Goal: Book appointment/travel/reservation

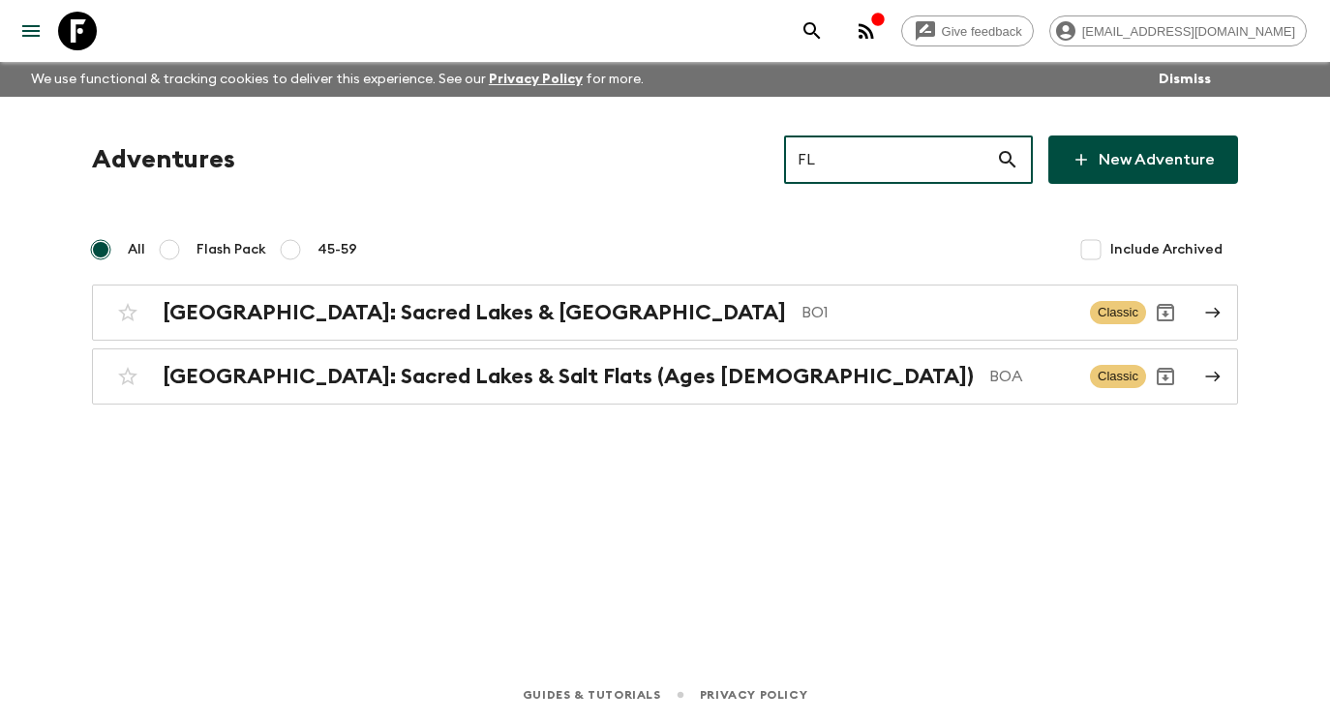
drag, startPoint x: 873, startPoint y: 164, endPoint x: 801, endPoint y: 164, distance: 71.6
click at [801, 164] on div "Adventures FL ​ New Adventure" at bounding box center [665, 159] width 1146 height 48
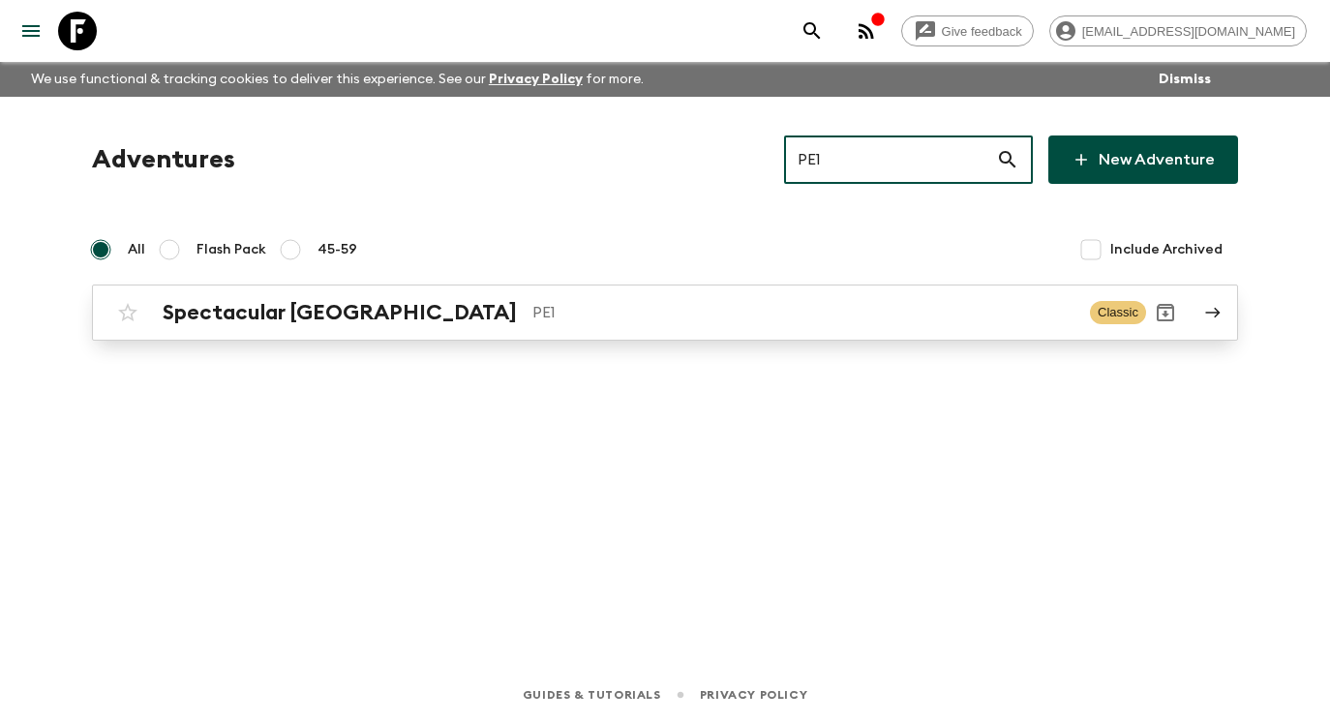
type input "PE1"
click at [1220, 311] on icon at bounding box center [1212, 312] width 17 height 17
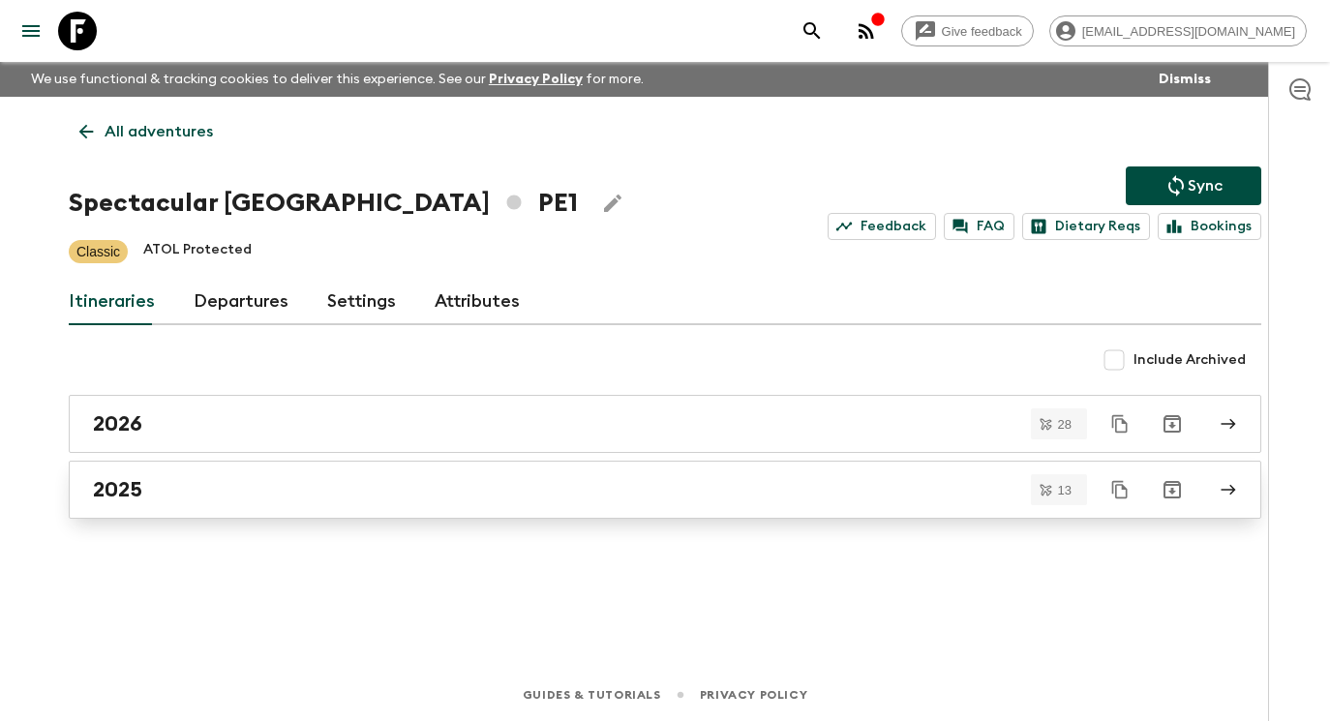
click at [535, 499] on div "2025" at bounding box center [646, 489] width 1107 height 25
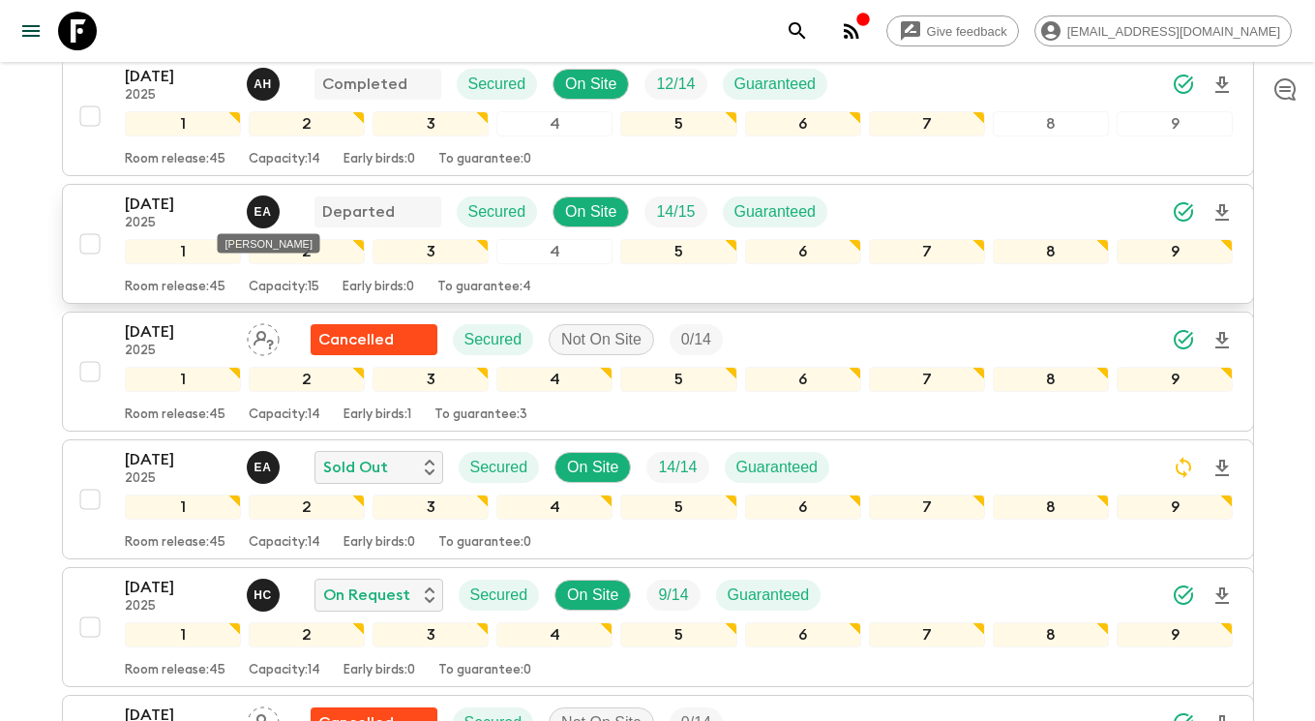
scroll to position [481, 0]
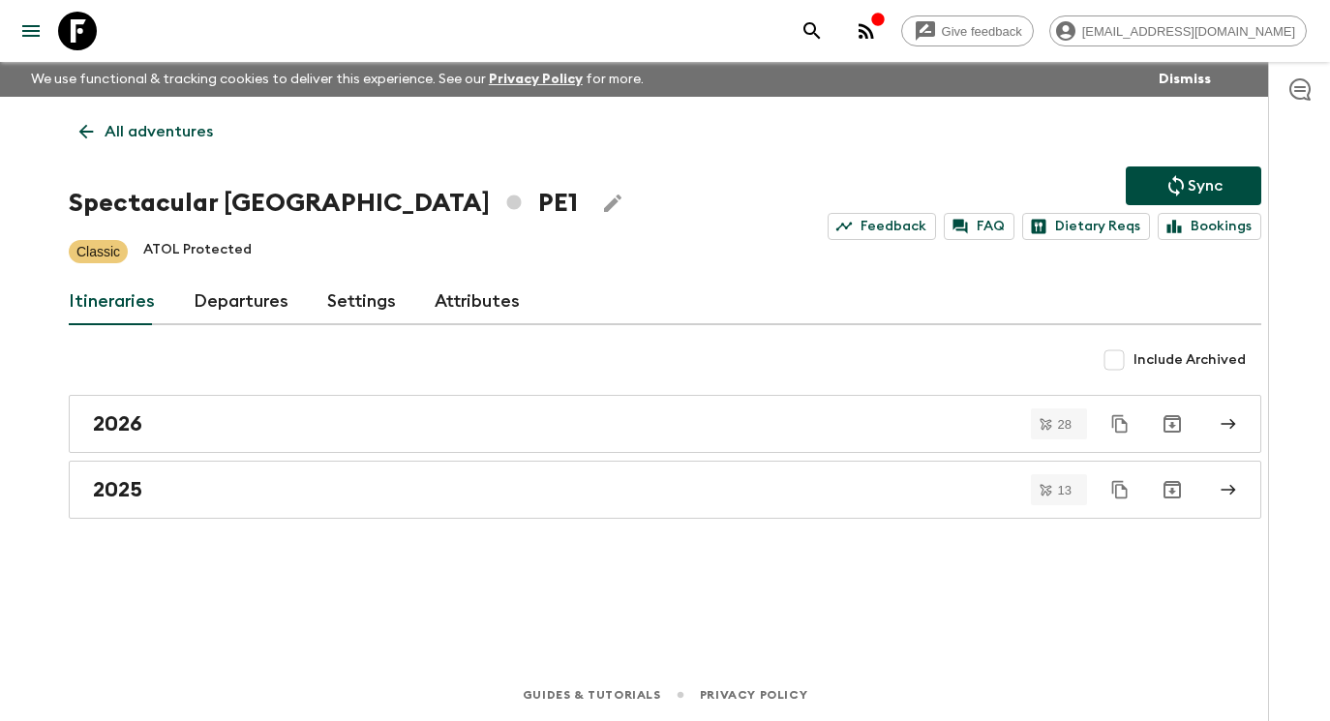
click at [80, 126] on icon at bounding box center [85, 131] width 21 height 21
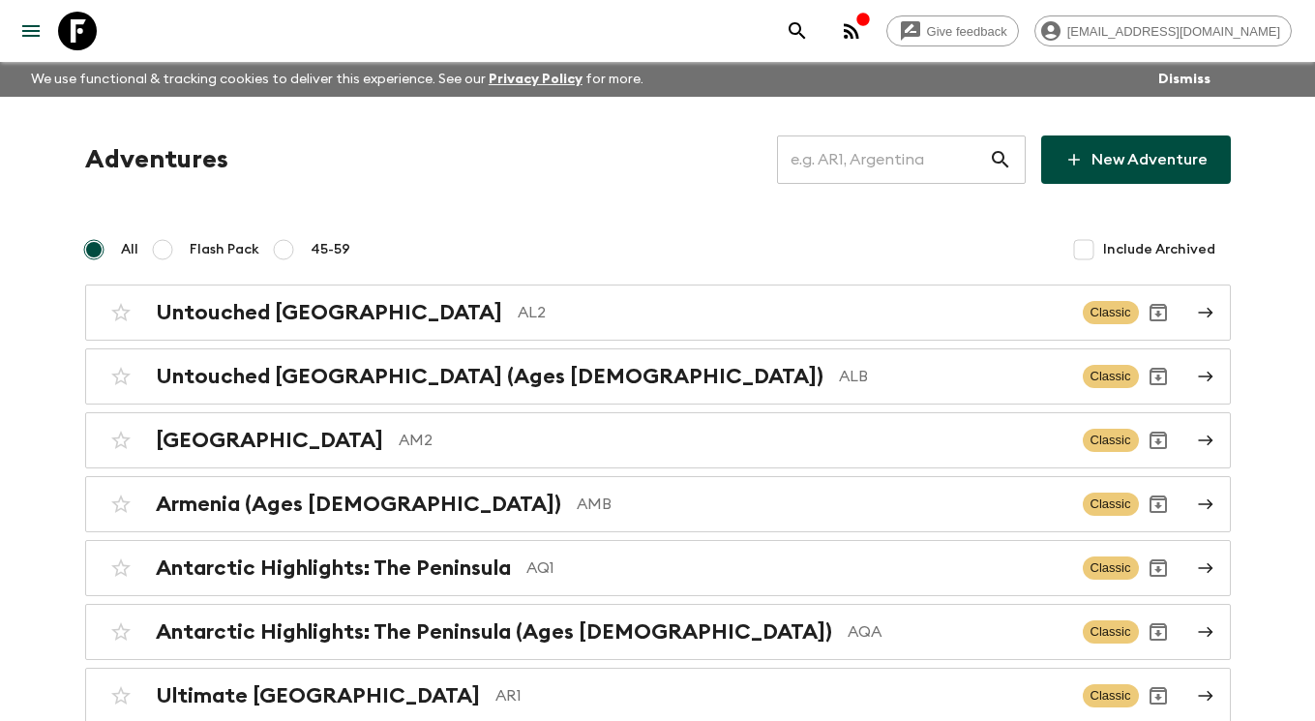
click at [886, 167] on input "text" at bounding box center [883, 160] width 212 height 54
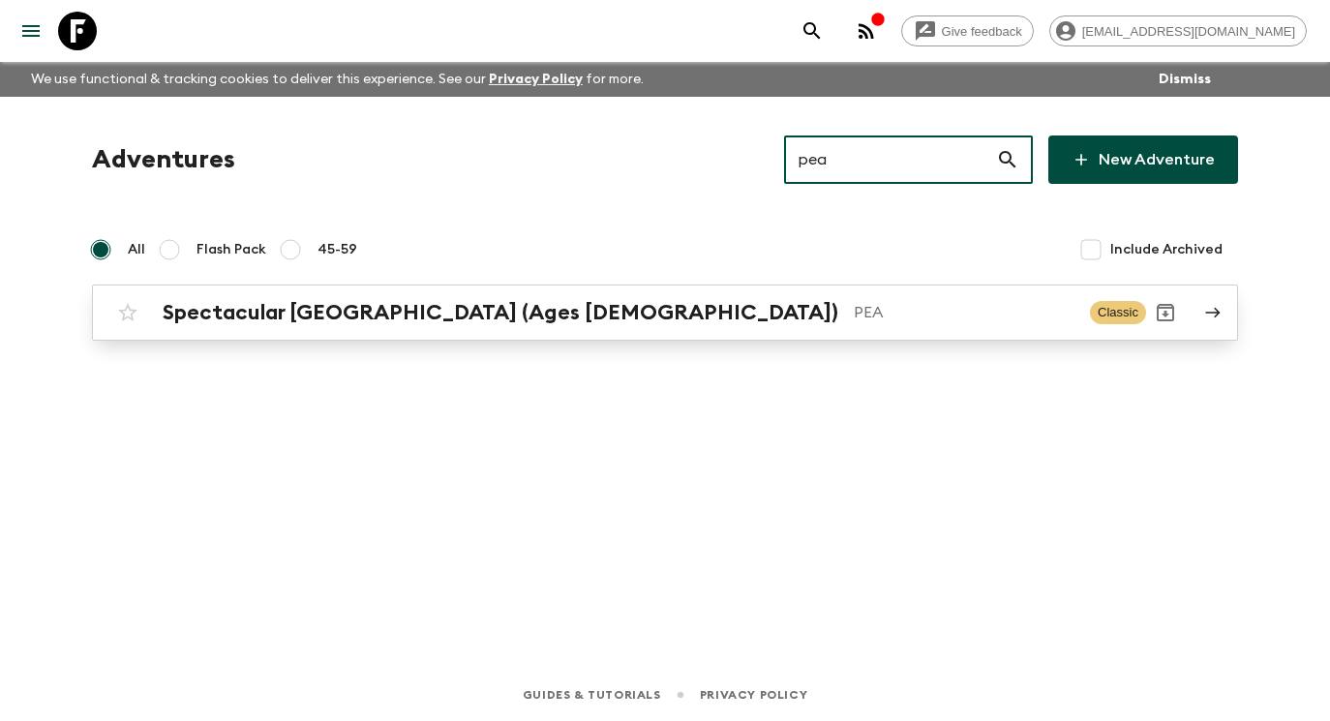
type input "pea"
click at [1214, 311] on icon at bounding box center [1212, 312] width 17 height 17
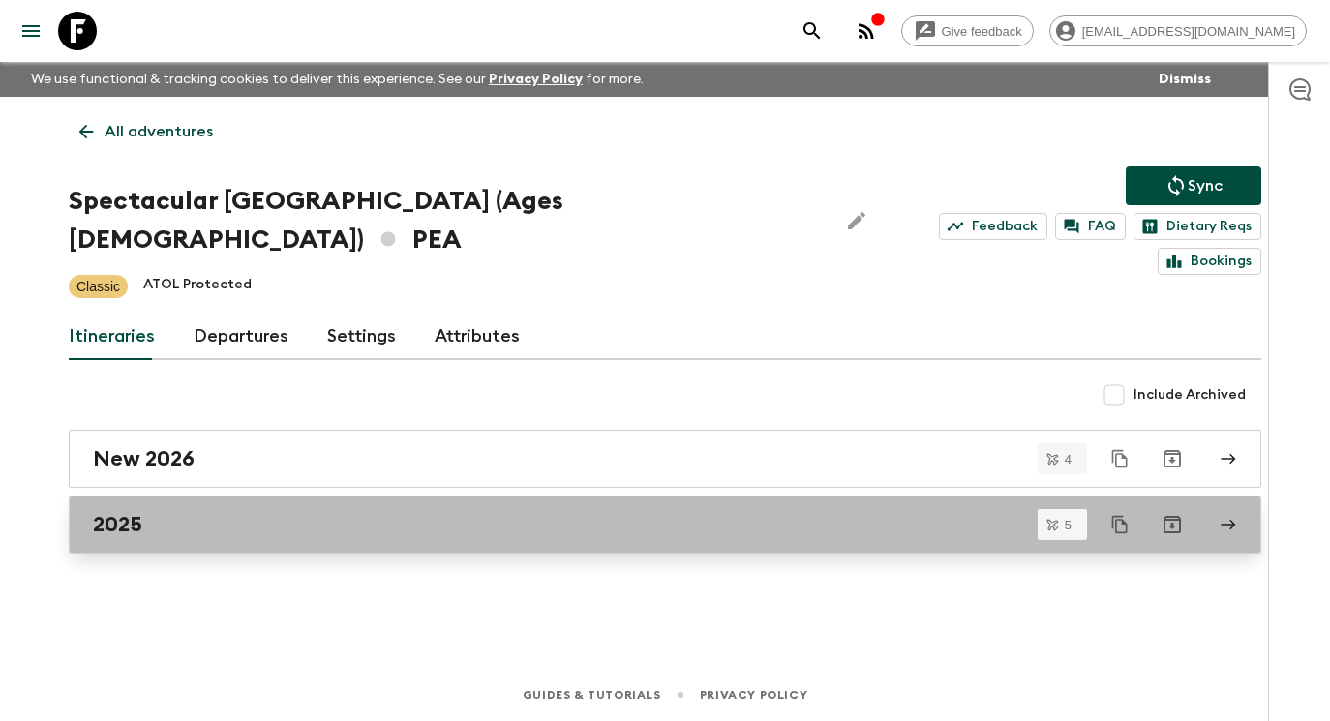
click at [266, 512] on div "2025" at bounding box center [646, 524] width 1107 height 25
